Goal: Transaction & Acquisition: Purchase product/service

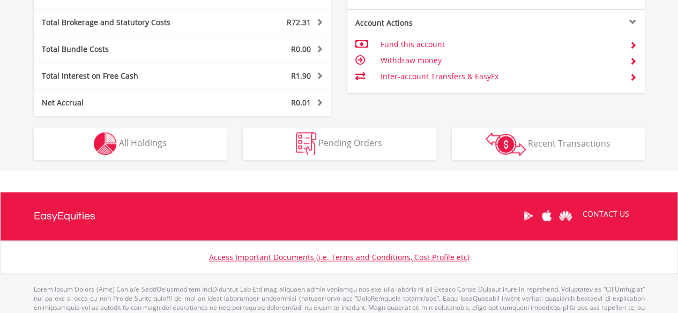
scroll to position [630, 0]
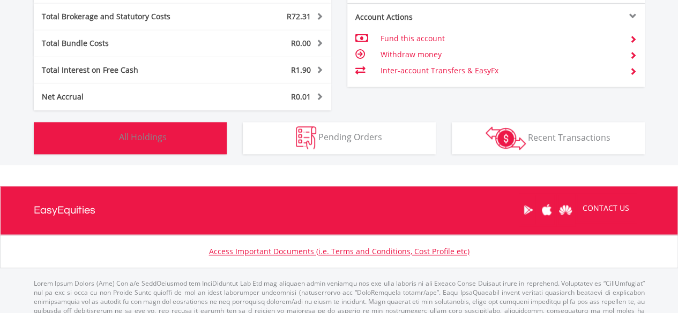
click at [168, 137] on button "Holdings All Holdings" at bounding box center [130, 138] width 193 height 32
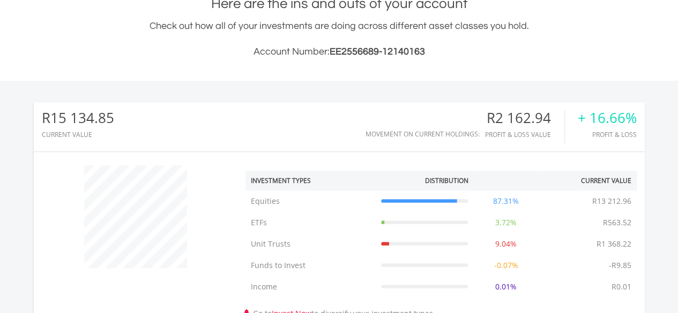
scroll to position [0, 0]
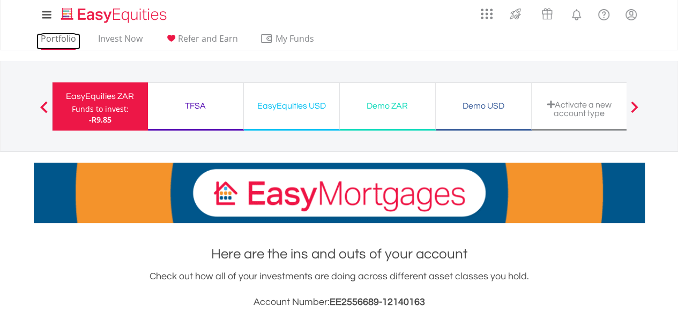
click at [50, 37] on link "Portfolio" at bounding box center [58, 41] width 44 height 17
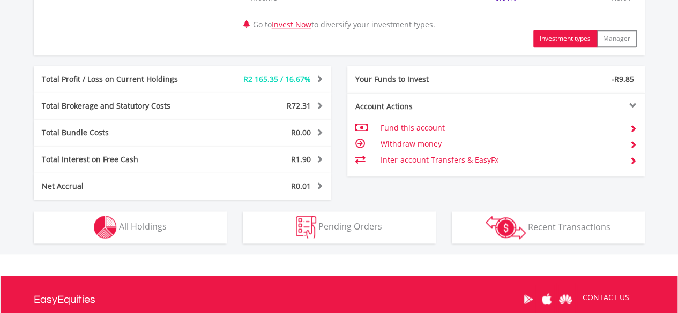
scroll to position [538, 0]
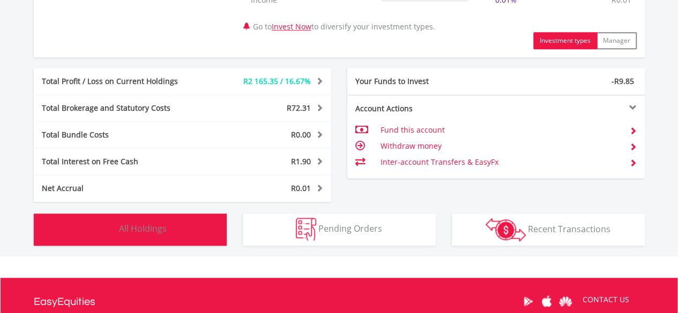
click at [145, 230] on span "All Holdings" at bounding box center [143, 229] width 48 height 12
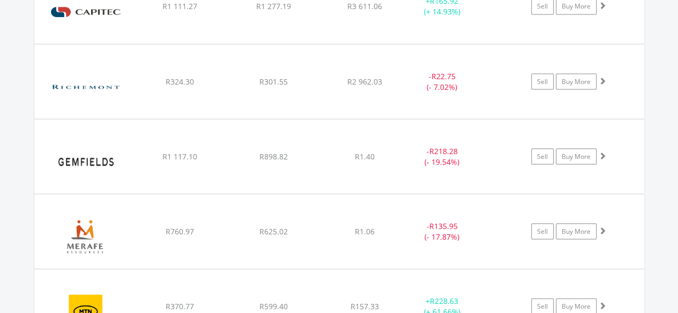
scroll to position [969, 0]
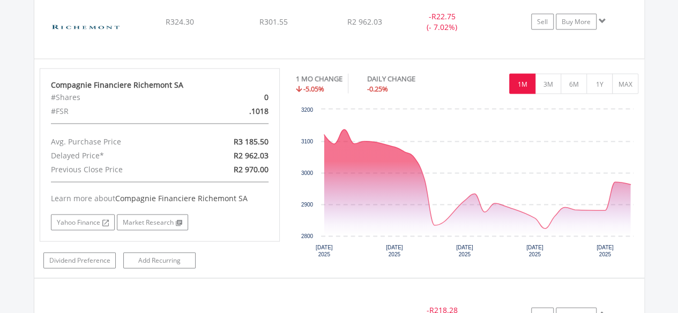
scroll to position [945, 0]
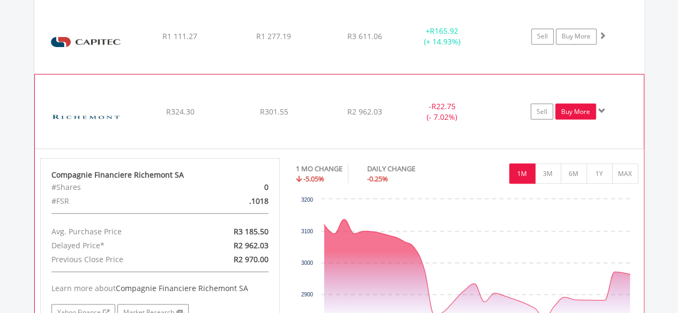
click at [582, 109] on link "Buy More" at bounding box center [575, 111] width 41 height 16
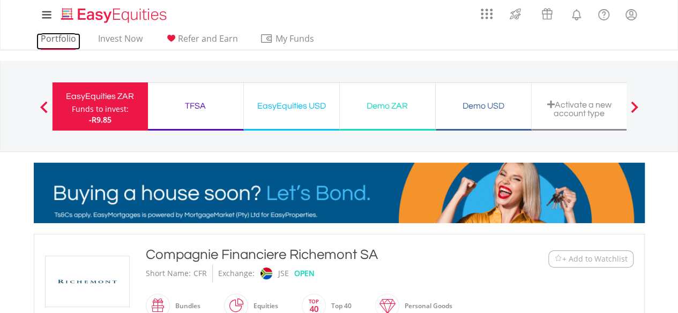
click at [50, 40] on link "Portfolio" at bounding box center [58, 41] width 44 height 17
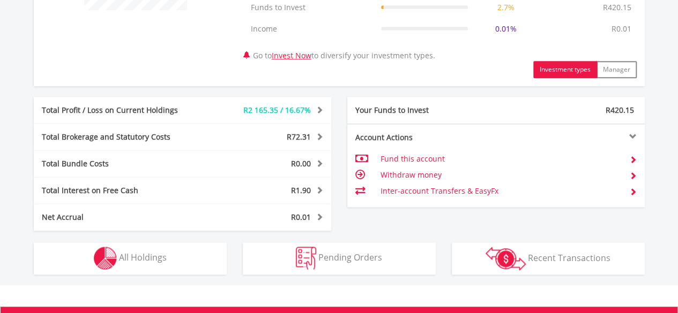
scroll to position [518, 0]
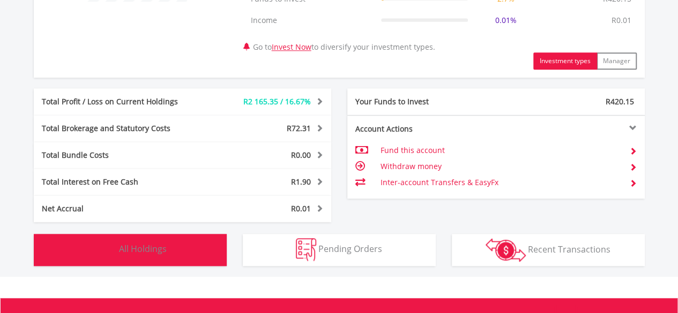
click at [192, 252] on button "Holdings All Holdings" at bounding box center [130, 250] width 193 height 32
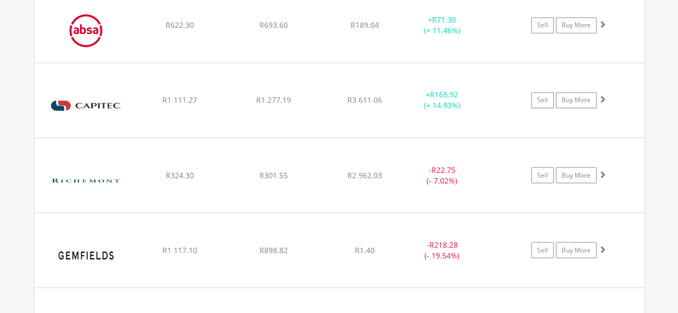
scroll to position [884, 0]
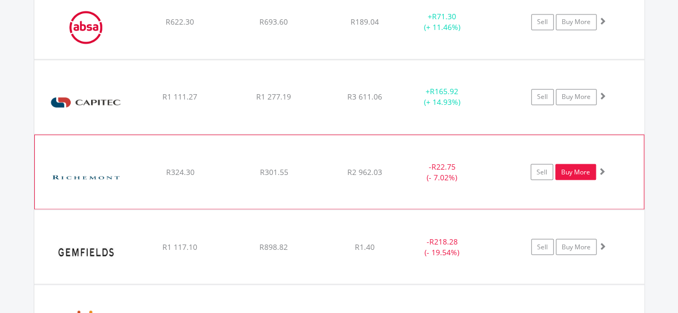
click at [579, 171] on link "Buy More" at bounding box center [575, 172] width 41 height 16
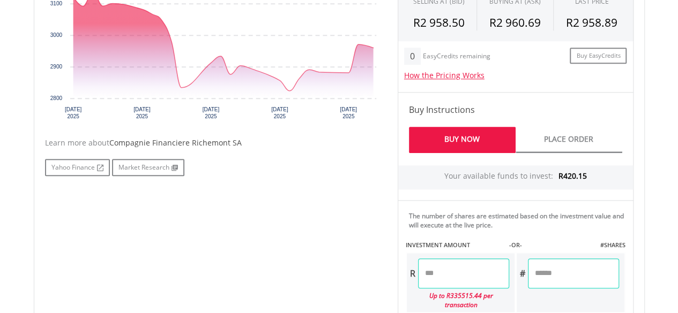
scroll to position [493, 0]
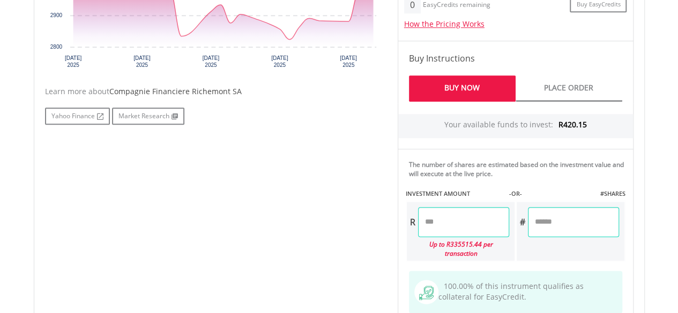
click at [438, 220] on input "number" at bounding box center [463, 222] width 91 height 30
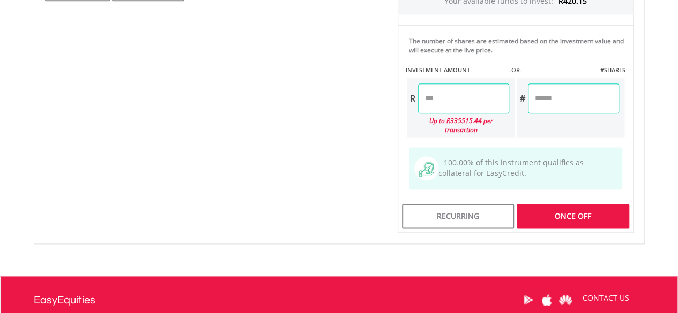
scroll to position [621, 0]
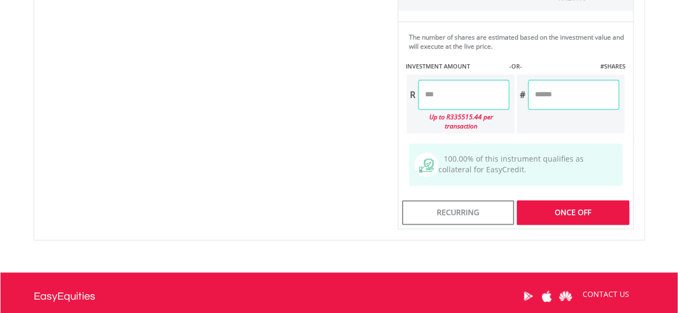
type input "******"
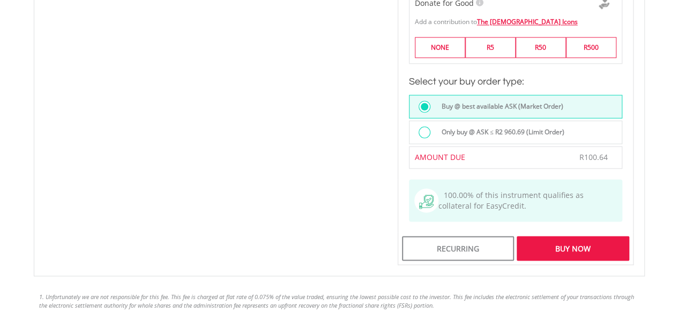
scroll to position [847, 0]
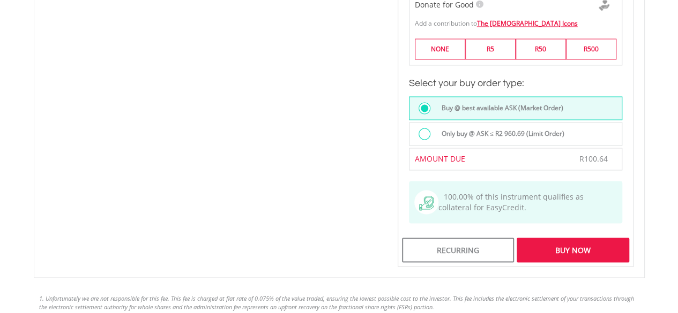
click at [570, 238] on div "Buy Now" at bounding box center [573, 250] width 112 height 25
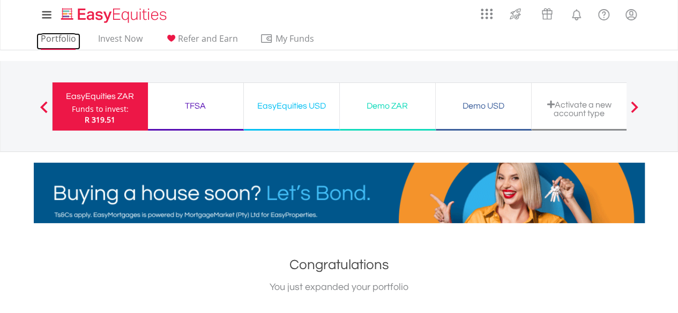
click at [58, 40] on link "Portfolio" at bounding box center [58, 41] width 44 height 17
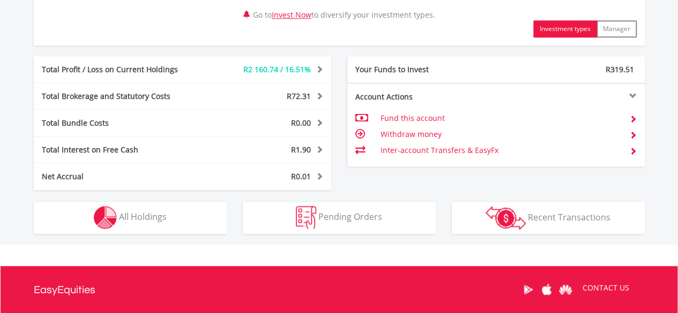
scroll to position [557, 0]
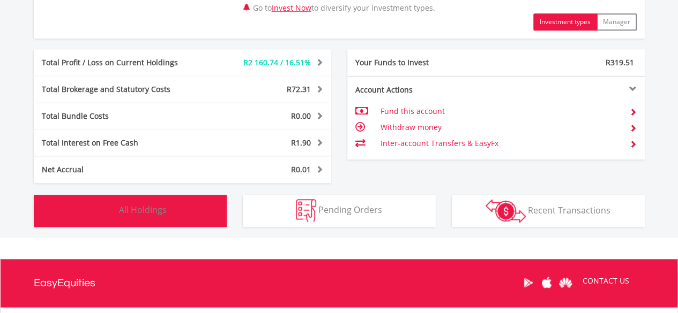
click at [159, 213] on span "All Holdings" at bounding box center [143, 210] width 48 height 12
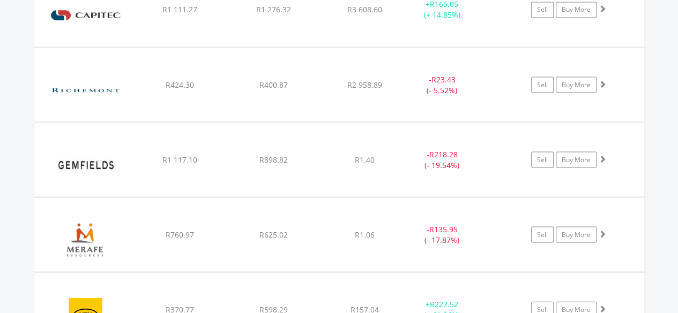
scroll to position [983, 0]
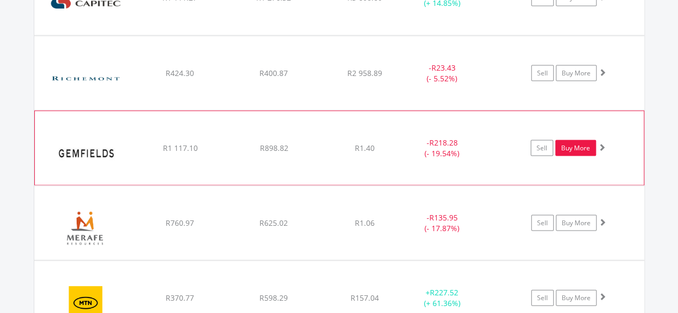
click at [575, 148] on link "Buy More" at bounding box center [575, 148] width 41 height 16
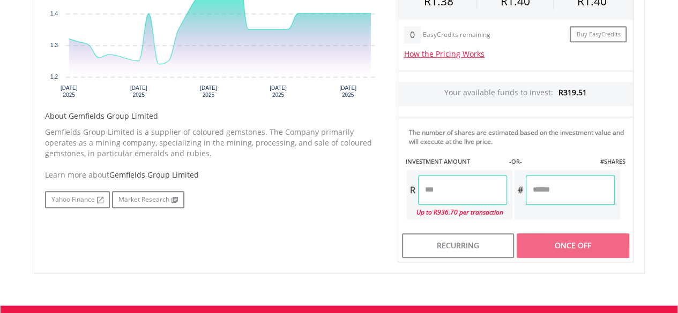
scroll to position [434, 0]
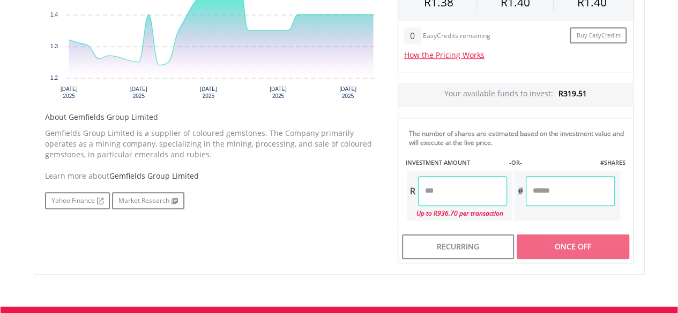
click at [435, 189] on input "number" at bounding box center [462, 191] width 89 height 30
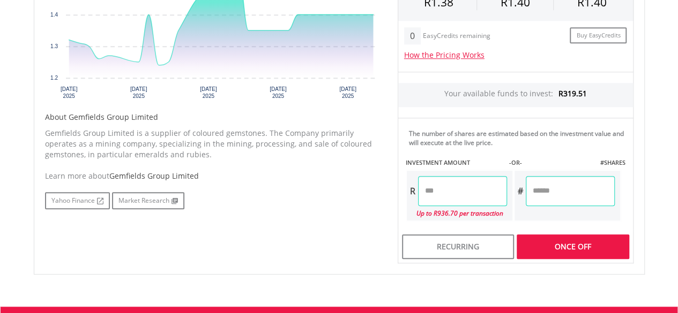
type input "******"
type input "*******"
click at [551, 243] on div "Last Updated Price: 15-min. Delay* Price Update Cost: 2 Credits Request A Price…" at bounding box center [516, 87] width 252 height 354
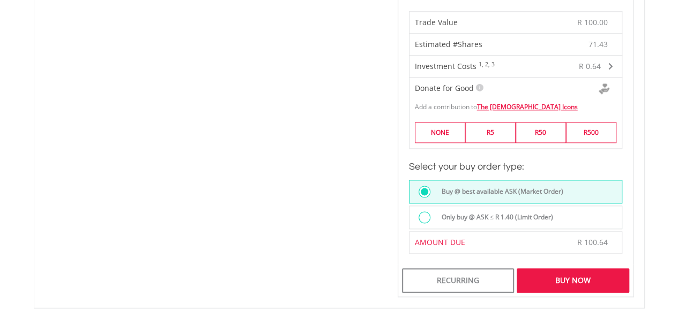
scroll to position [666, 0]
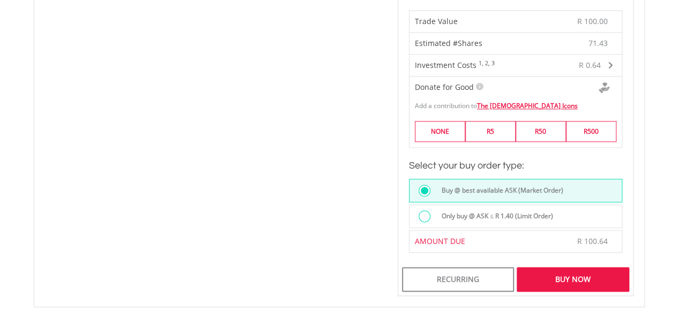
click at [574, 276] on div "Buy Now" at bounding box center [573, 279] width 112 height 25
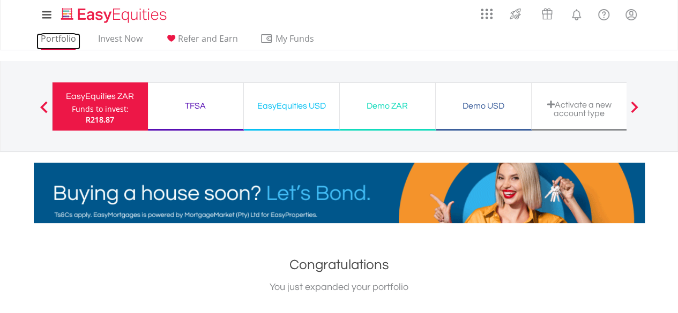
click at [63, 38] on link "Portfolio" at bounding box center [58, 41] width 44 height 17
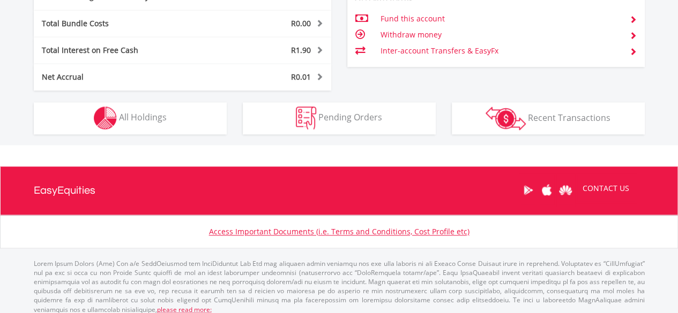
scroll to position [103, 204]
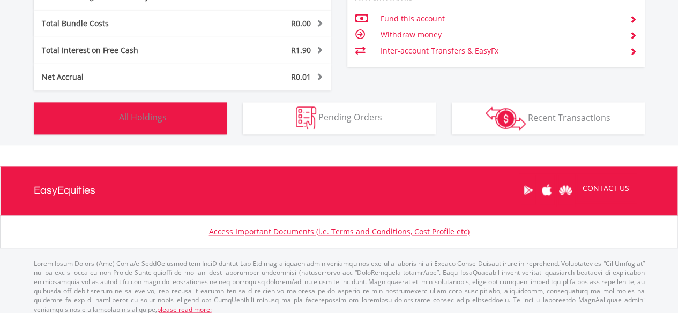
click at [154, 122] on span "All Holdings" at bounding box center [143, 117] width 48 height 12
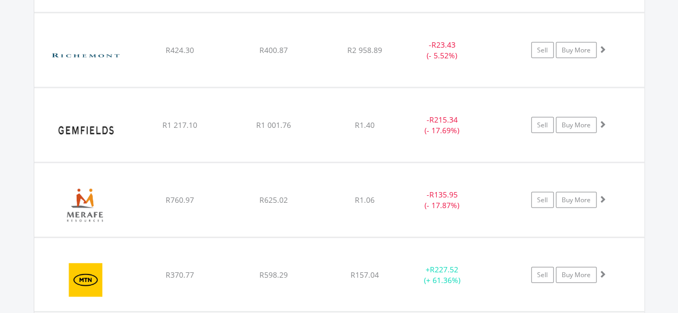
scroll to position [1018, 0]
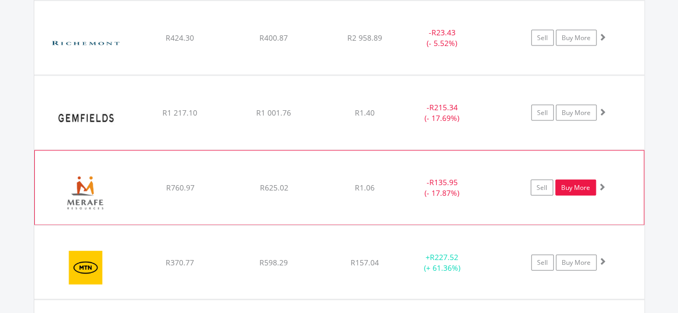
click at [575, 186] on link "Buy More" at bounding box center [575, 188] width 41 height 16
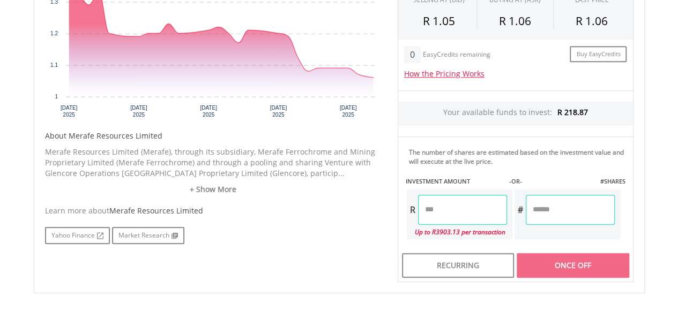
scroll to position [416, 0]
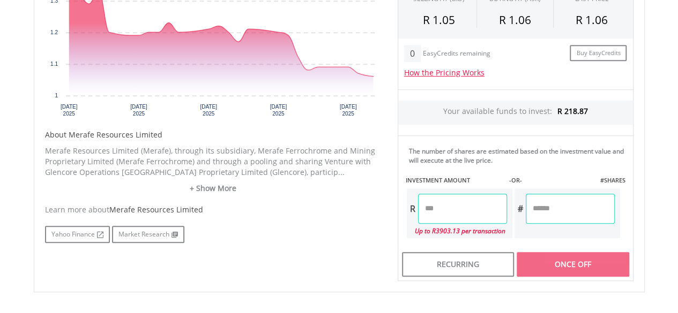
click at [434, 208] on input "number" at bounding box center [462, 209] width 89 height 30
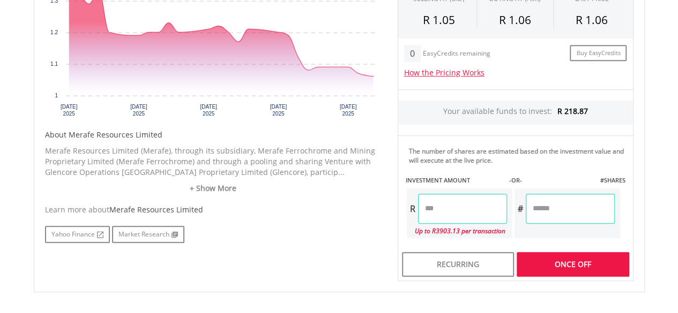
type input "******"
type input "*******"
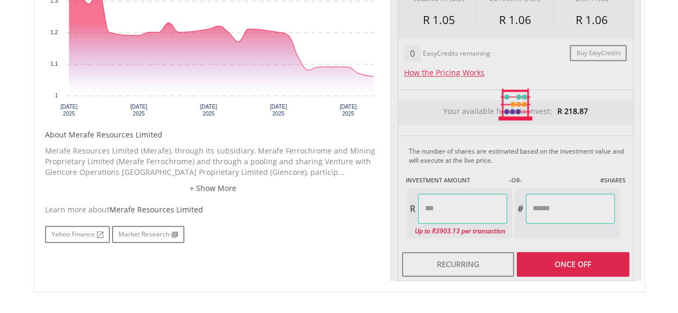
click at [550, 253] on div "Last Updated Price: 15-min. Delay* Price Update Cost: 2 Credits Request A Price…" at bounding box center [516, 105] width 252 height 354
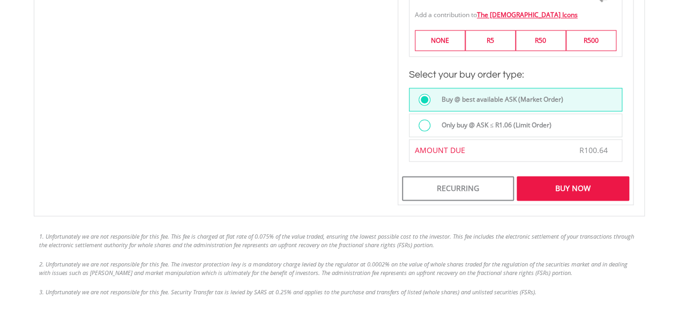
scroll to position [755, 0]
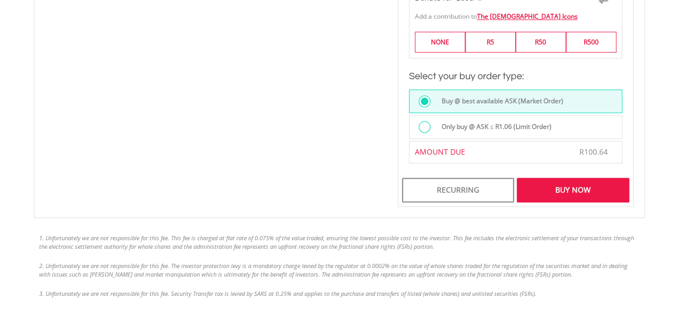
click at [556, 183] on div "Buy Now" at bounding box center [573, 190] width 112 height 25
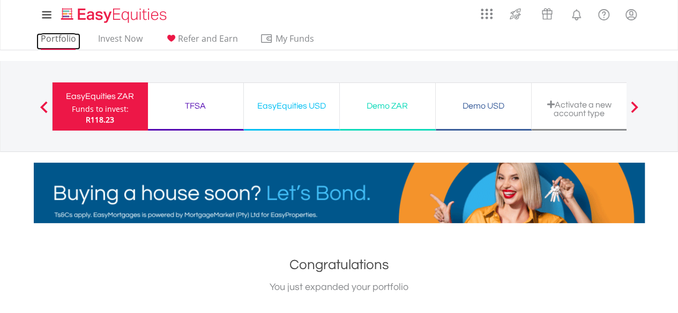
click at [55, 38] on link "Portfolio" at bounding box center [58, 41] width 44 height 17
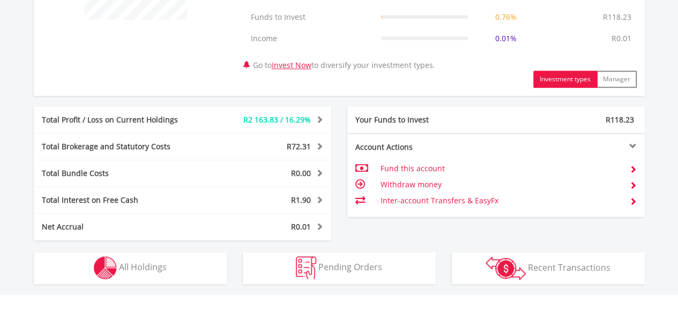
scroll to position [551, 0]
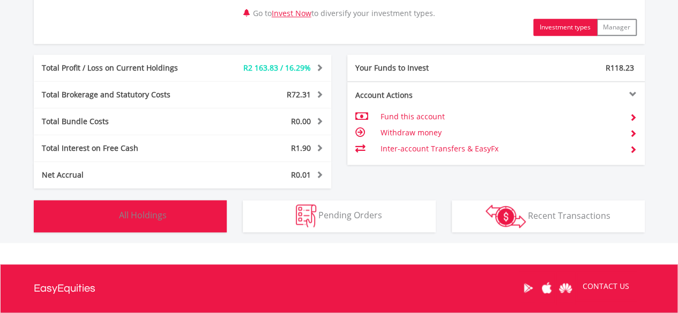
click at [174, 212] on button "Holdings All Holdings" at bounding box center [130, 216] width 193 height 32
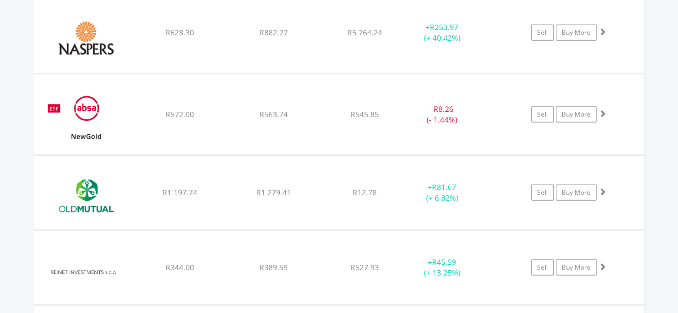
scroll to position [1309, 0]
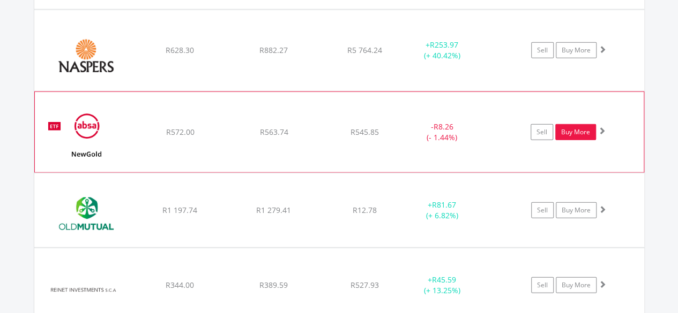
click at [574, 132] on link "Buy More" at bounding box center [575, 132] width 41 height 16
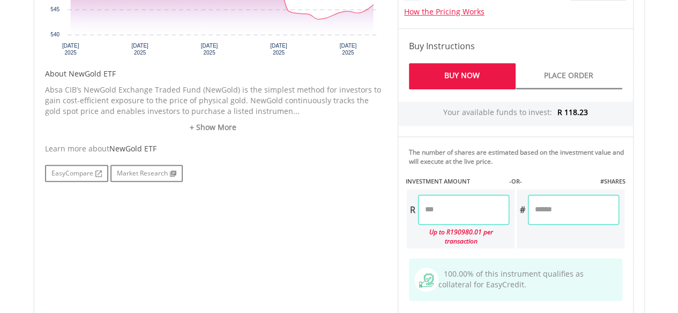
scroll to position [479, 0]
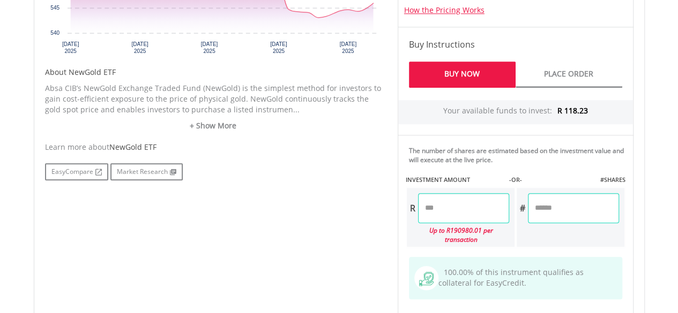
click at [438, 210] on input "number" at bounding box center [463, 208] width 91 height 30
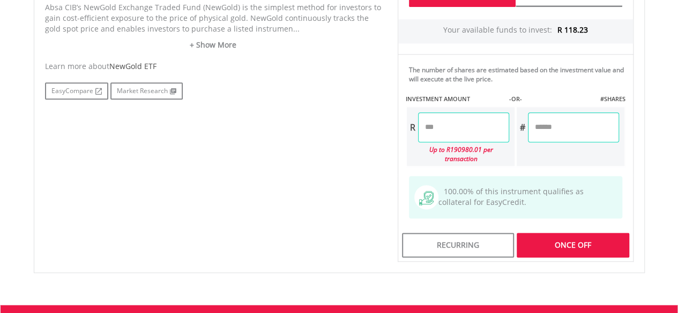
scroll to position [559, 0]
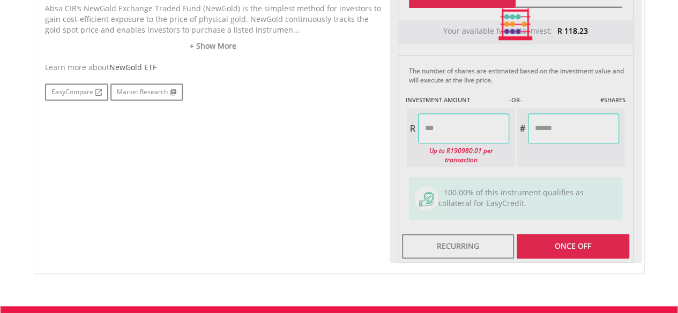
type input "******"
click at [574, 231] on div "Last Updated Price: 15-min. Delay* Price Update Cost: 2 Credits Request A Price…" at bounding box center [516, 24] width 252 height 478
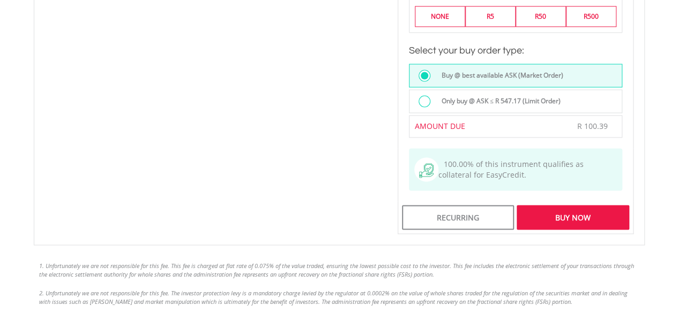
scroll to position [849, 0]
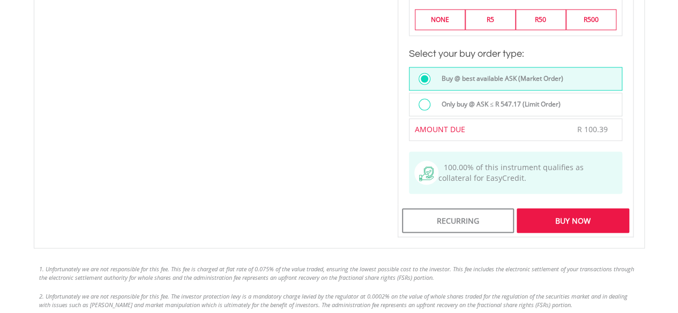
click at [576, 208] on div "Buy Now" at bounding box center [573, 220] width 112 height 25
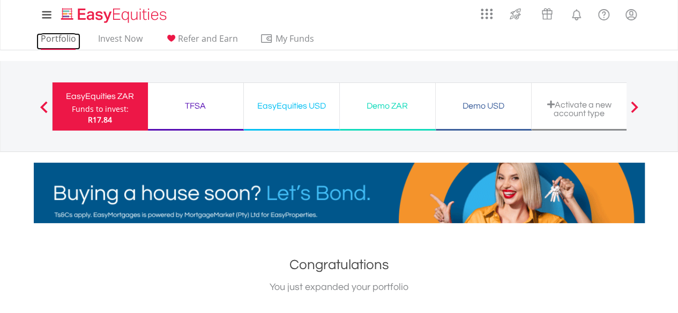
click at [59, 39] on link "Portfolio" at bounding box center [58, 41] width 44 height 17
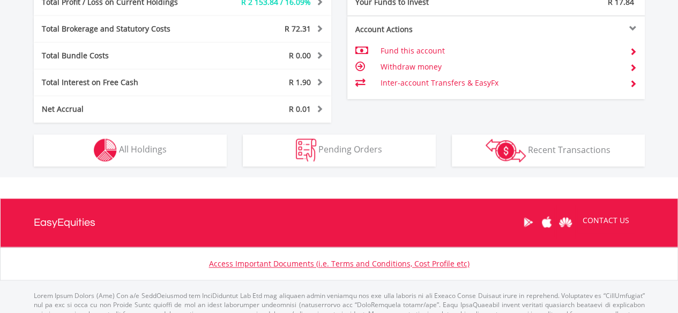
scroll to position [595, 0]
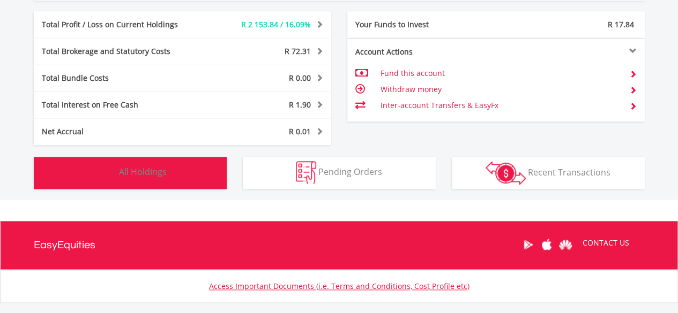
click at [159, 173] on span "All Holdings" at bounding box center [143, 172] width 48 height 12
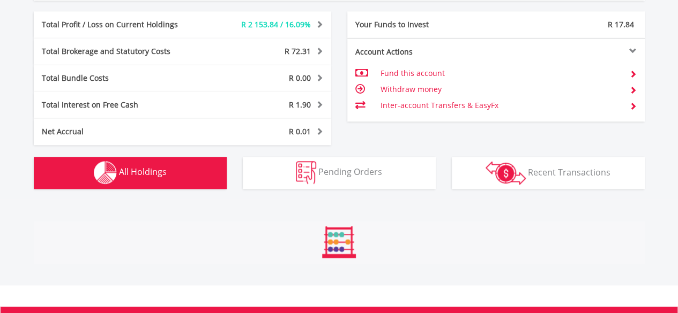
scroll to position [816, 0]
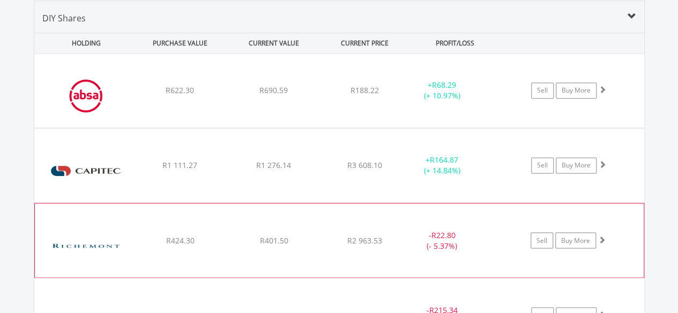
click at [66, 214] on div "Compagnie Financiere Richemont SA" at bounding box center [86, 245] width 92 height 63
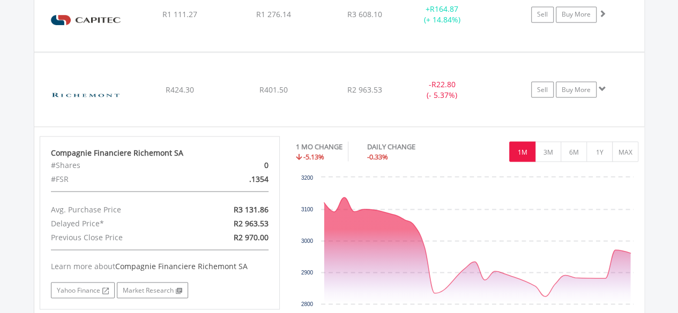
scroll to position [1040, 0]
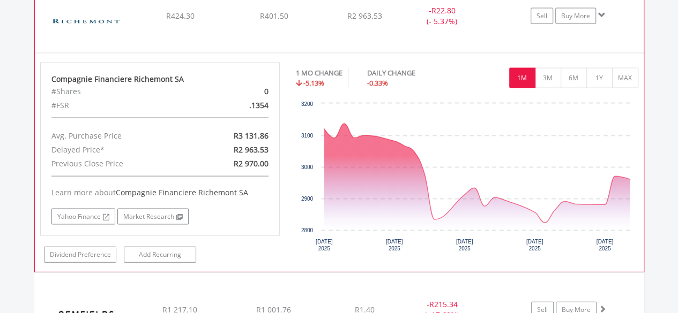
click at [53, 7] on img at bounding box center [86, 21] width 92 height 58
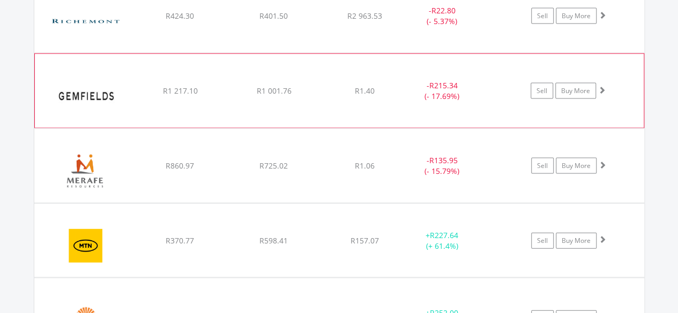
click at [49, 70] on img at bounding box center [86, 97] width 92 height 58
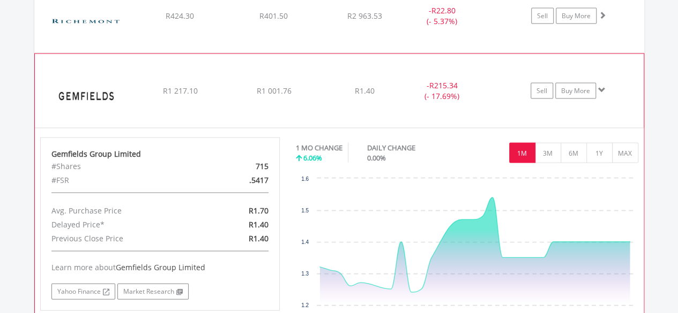
click at [49, 70] on img at bounding box center [86, 97] width 92 height 58
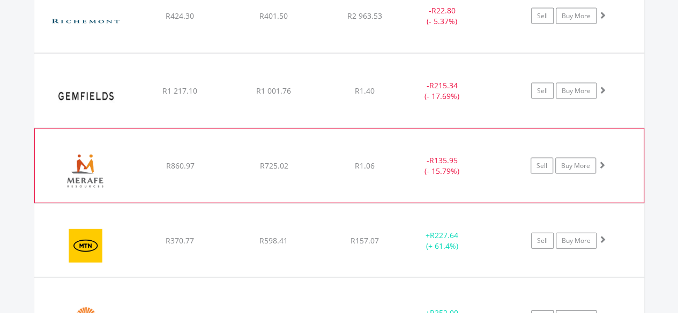
click at [47, 143] on img at bounding box center [86, 172] width 92 height 58
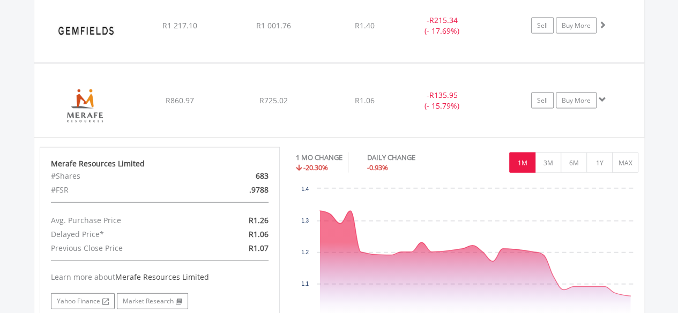
scroll to position [1134, 0]
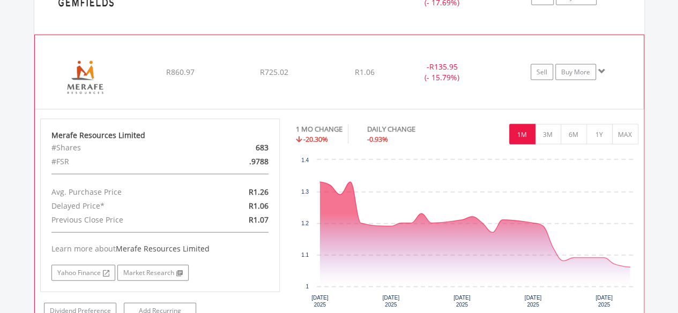
click at [53, 51] on img at bounding box center [86, 78] width 92 height 58
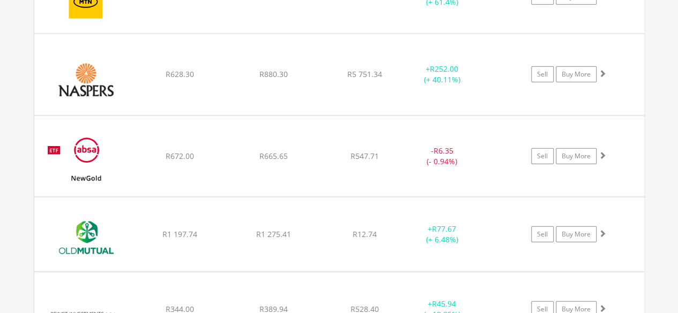
scroll to position [1299, 0]
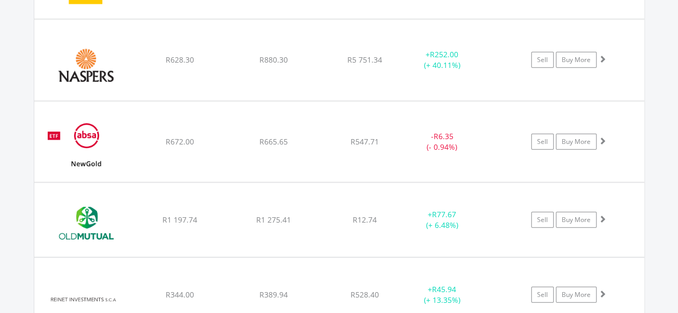
scroll to position [0, 0]
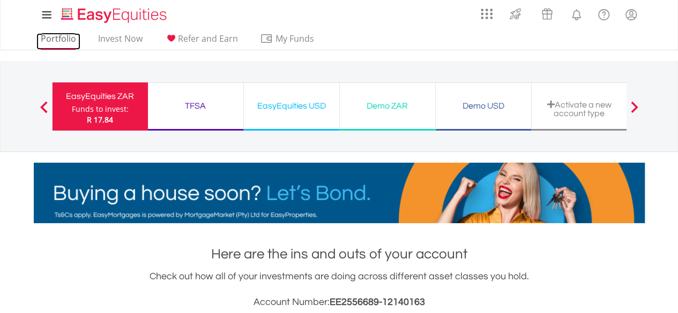
click at [54, 38] on link "Portfolio" at bounding box center [58, 41] width 44 height 17
